Goal: Navigation & Orientation: Find specific page/section

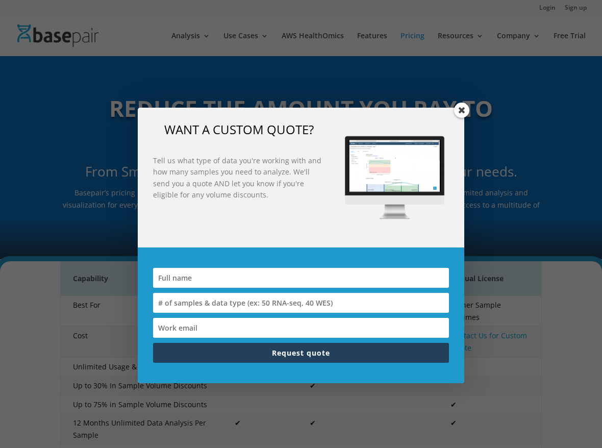
click at [463, 108] on span at bounding box center [461, 110] width 15 height 15
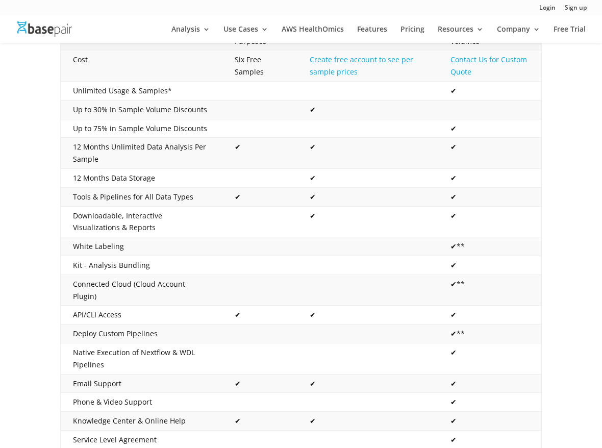
scroll to position [376, 0]
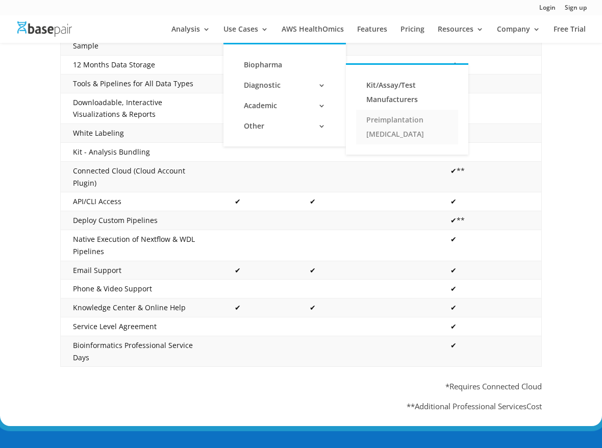
click at [377, 124] on link "Preimplantation [MEDICAL_DATA]" at bounding box center [407, 127] width 102 height 35
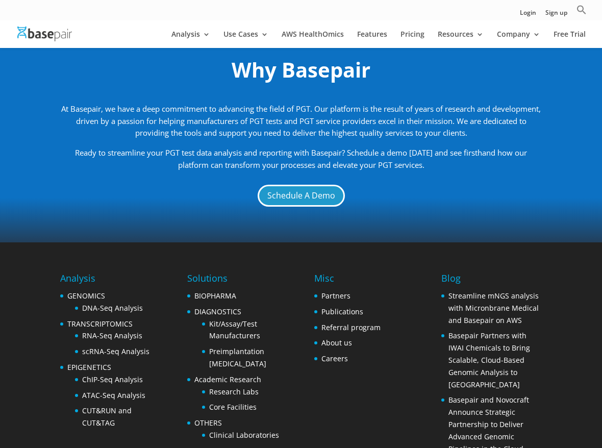
scroll to position [1317, 0]
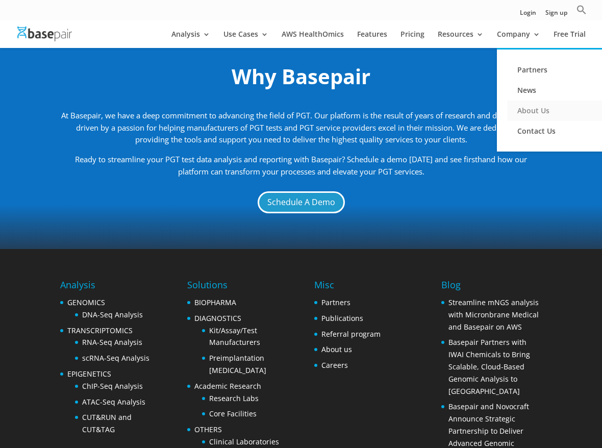
click at [522, 113] on link "About Us" at bounding box center [558, 111] width 102 height 20
